Goal: Task Accomplishment & Management: Use online tool/utility

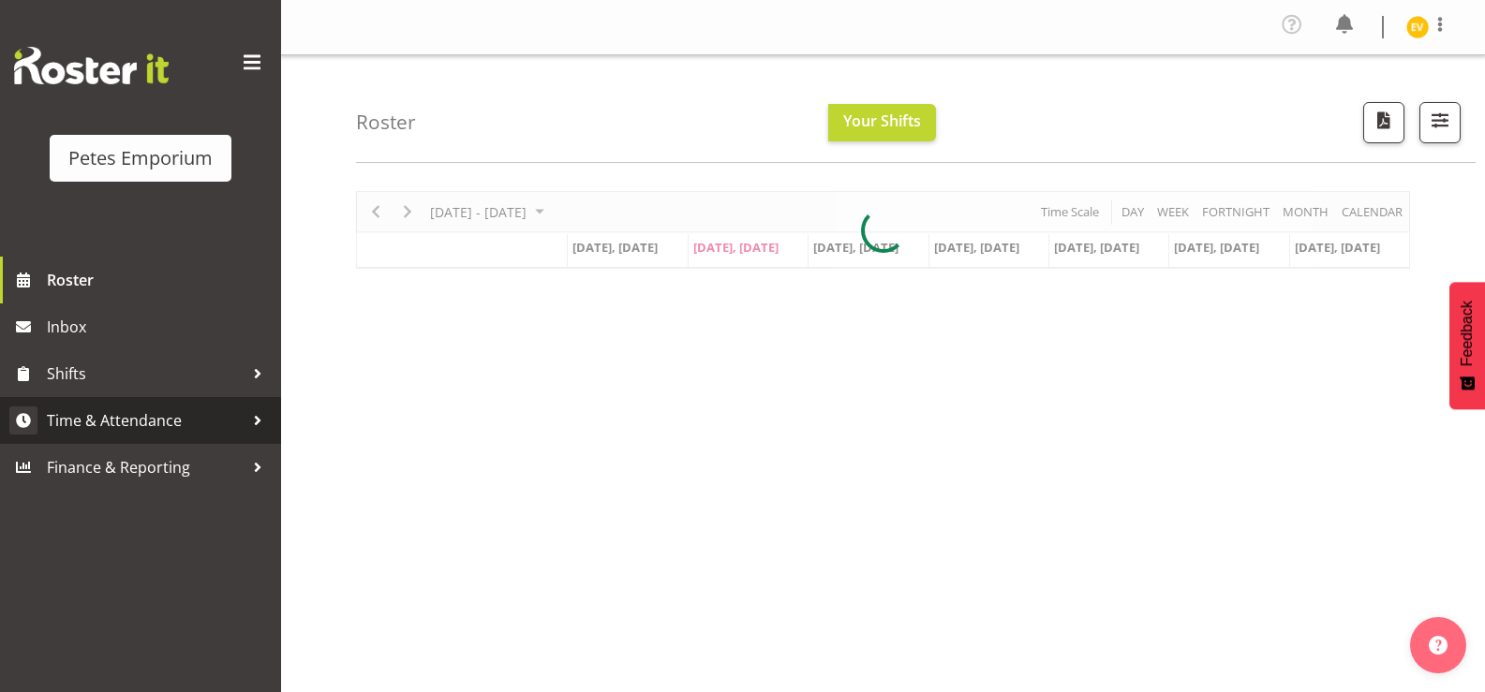
click at [166, 419] on span "Time & Attendance" at bounding box center [145, 421] width 197 height 28
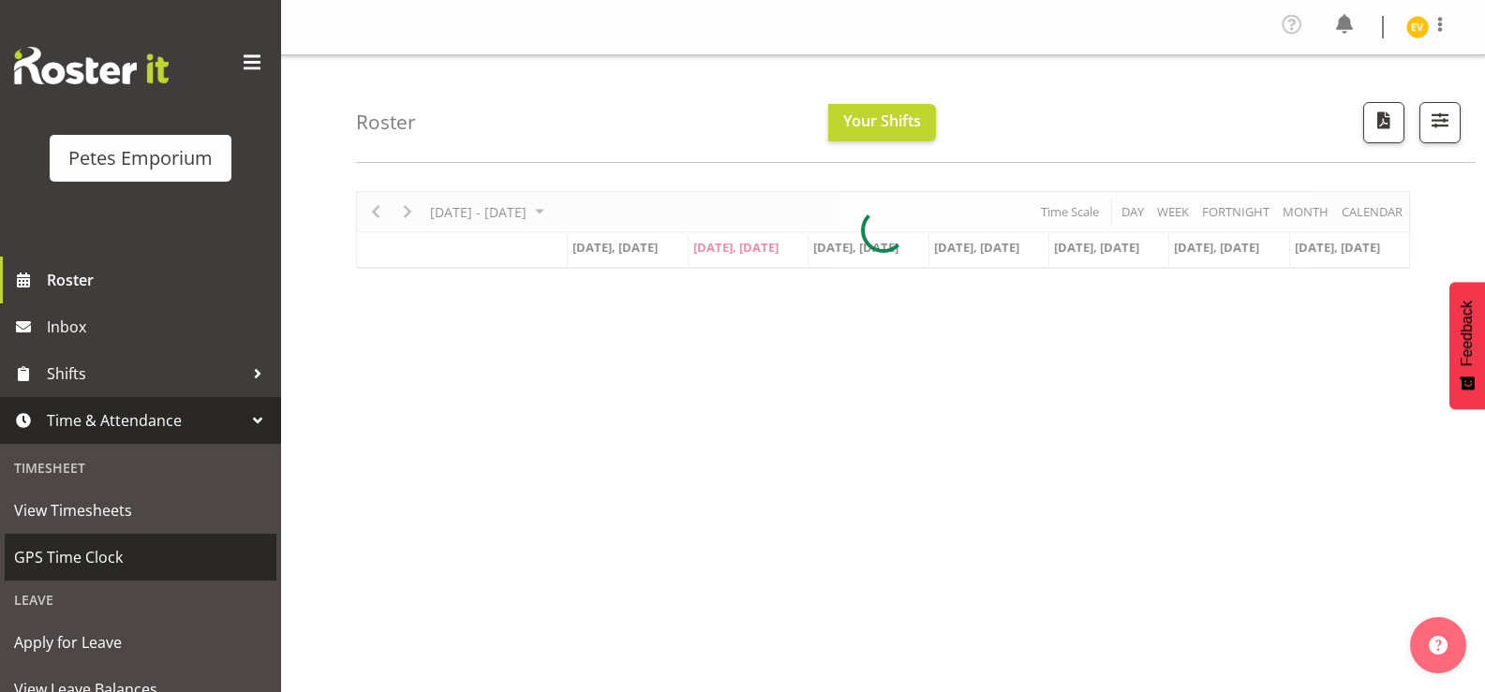
click at [167, 545] on span "GPS Time Clock" at bounding box center [140, 557] width 253 height 28
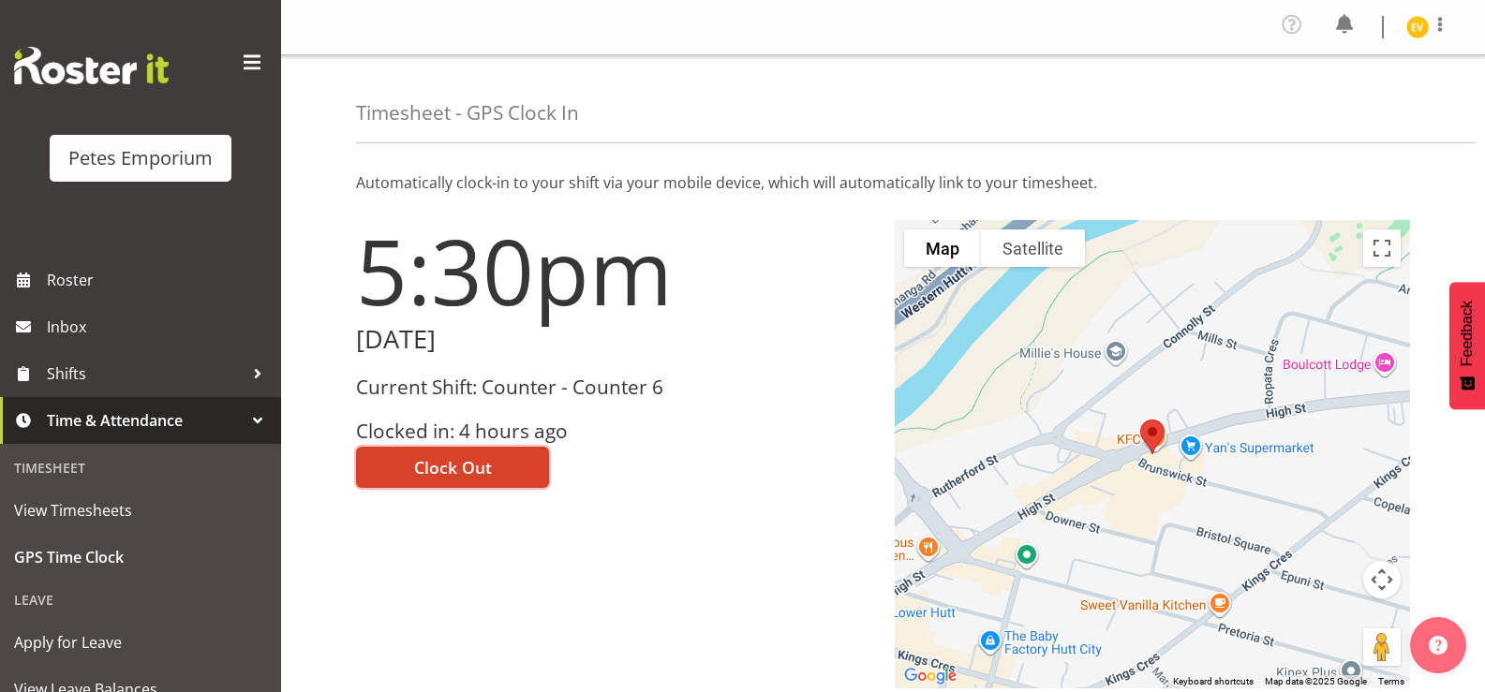
click at [479, 461] on span "Clock Out" at bounding box center [453, 467] width 78 height 24
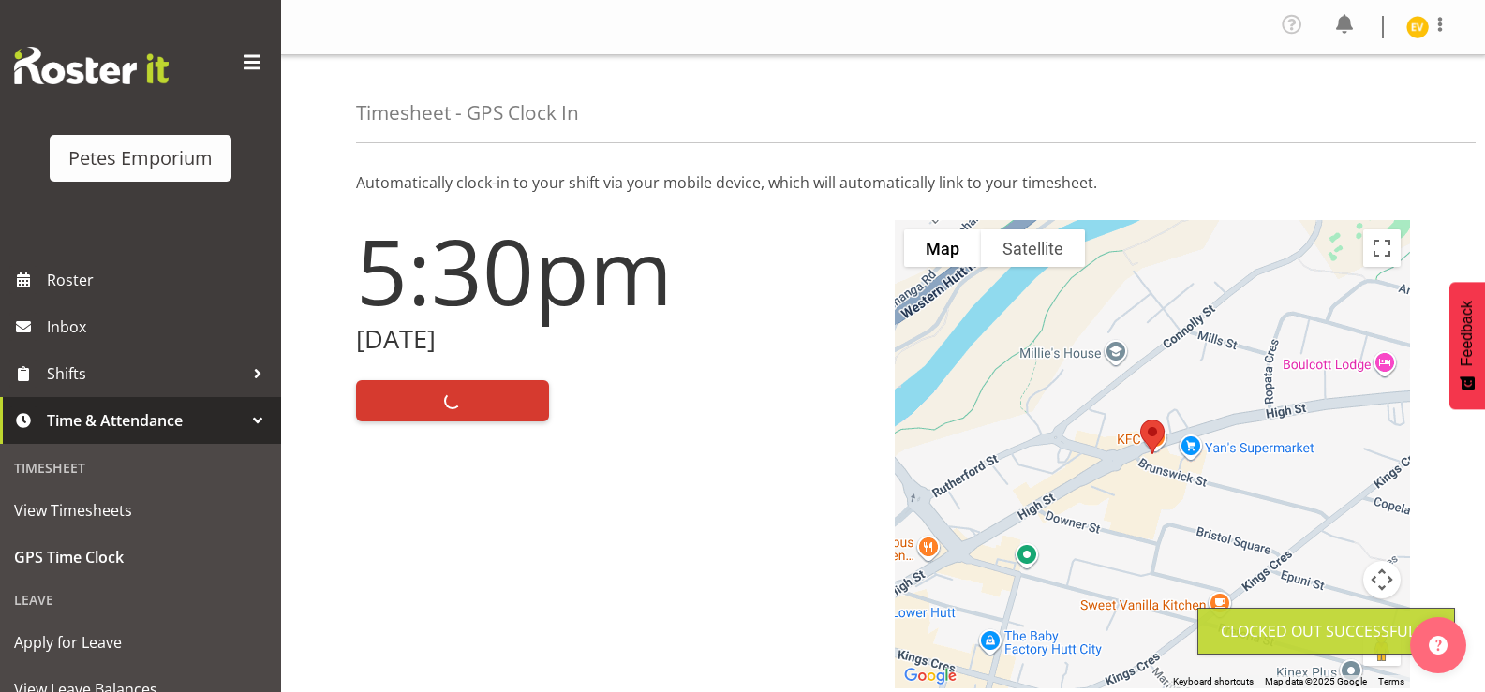
click at [1421, 20] on img at bounding box center [1417, 27] width 22 height 22
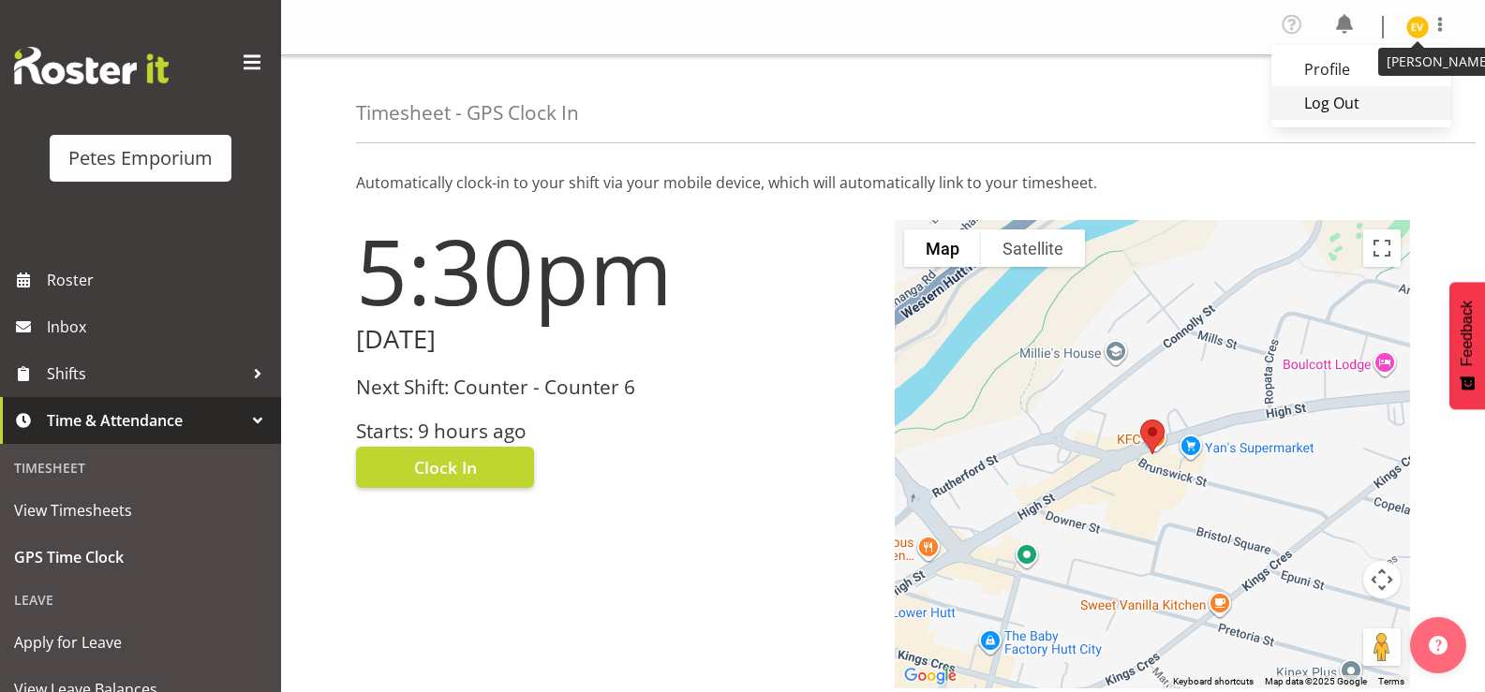
click at [1359, 112] on link "Log Out" at bounding box center [1361, 103] width 180 height 34
